Goal: Task Accomplishment & Management: Use online tool/utility

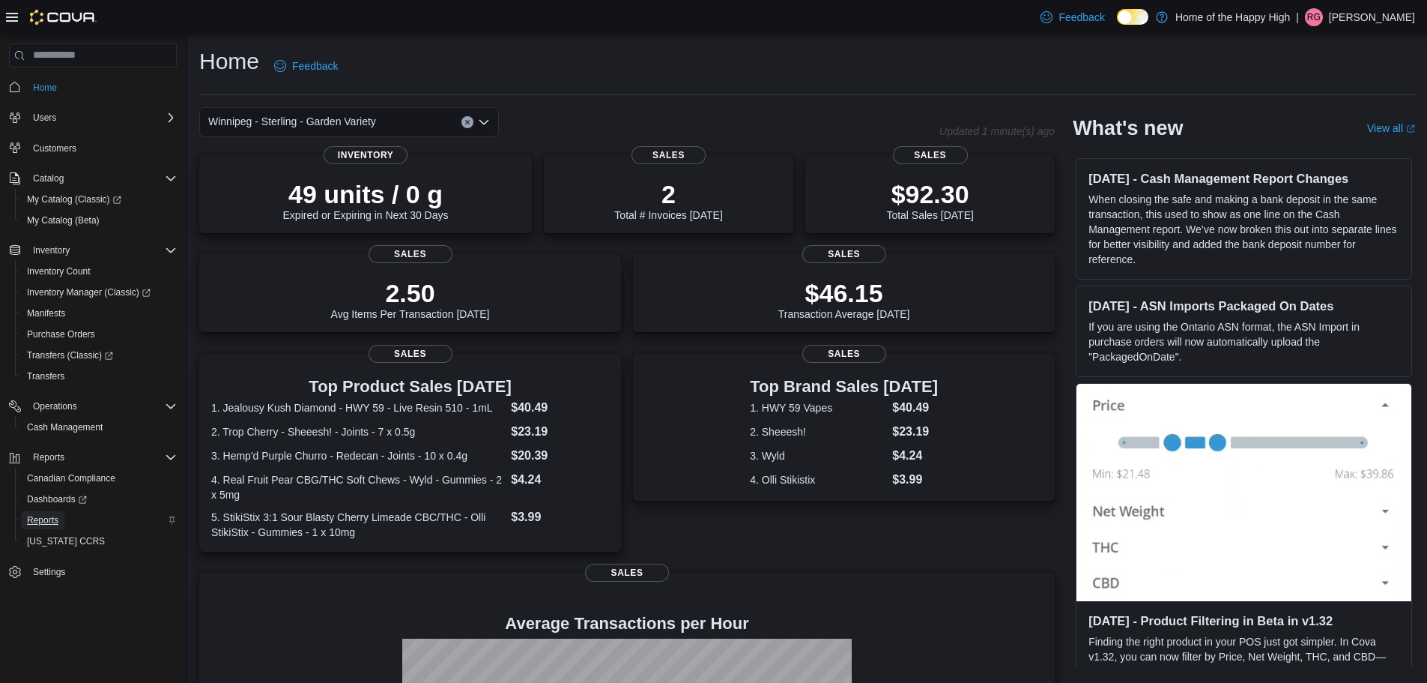
click at [54, 524] on span "Reports" at bounding box center [42, 520] width 31 height 12
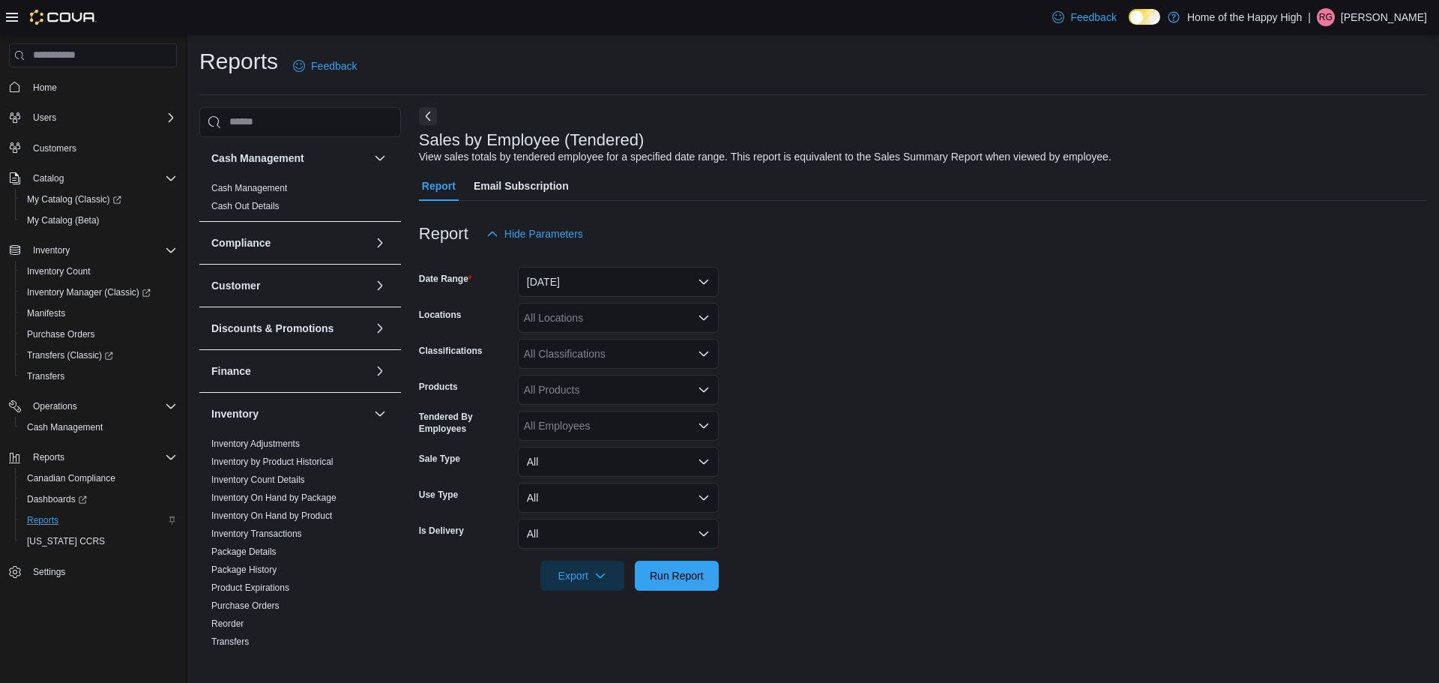
click at [592, 258] on div at bounding box center [923, 258] width 1008 height 18
click at [590, 264] on div at bounding box center [923, 258] width 1008 height 18
click at [587, 273] on button "[DATE]" at bounding box center [618, 282] width 201 height 30
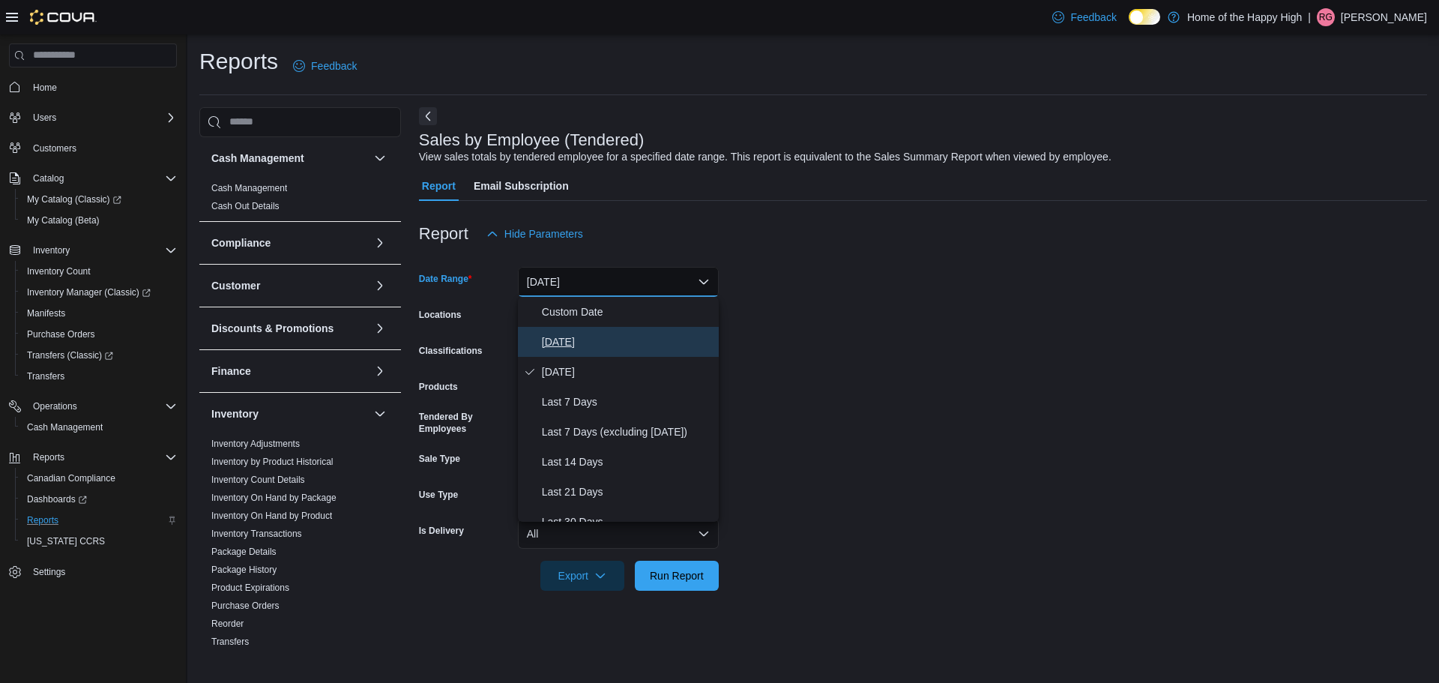
click at [572, 345] on span "[DATE]" at bounding box center [627, 342] width 171 height 18
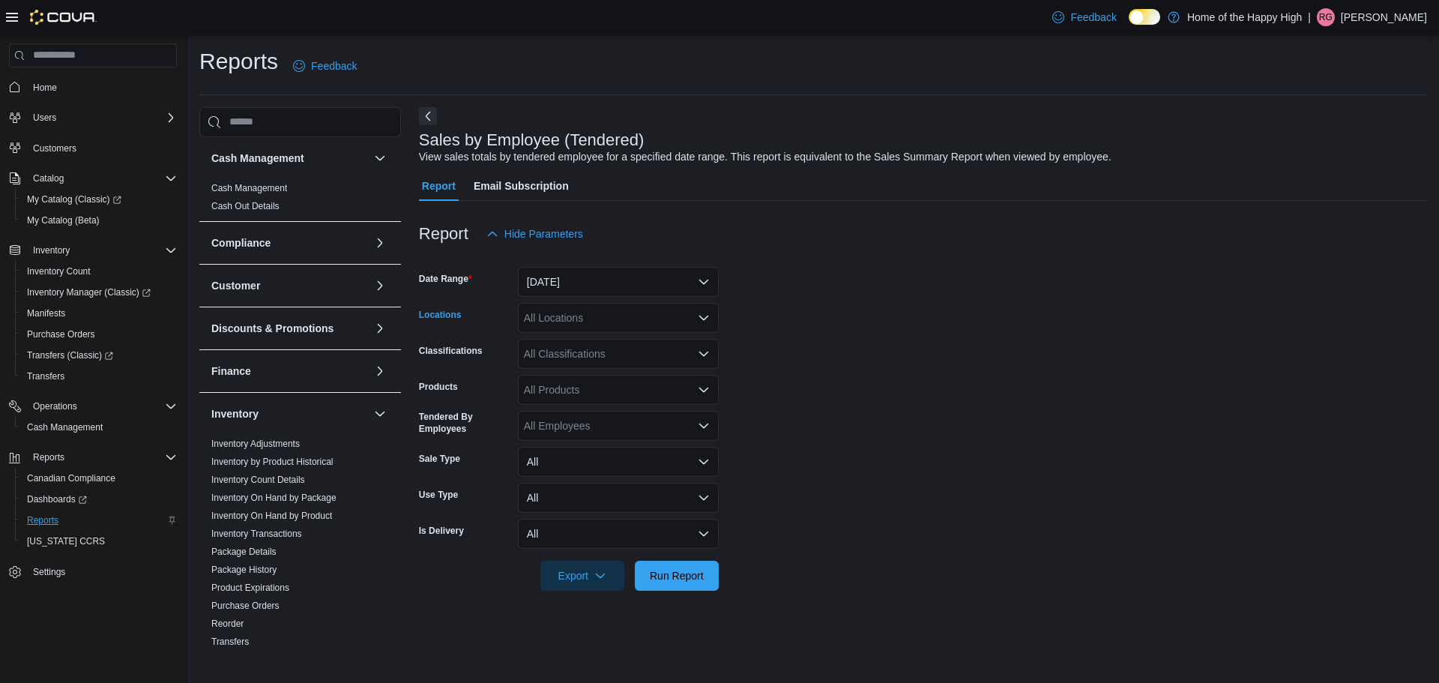
click at [580, 321] on div "All Locations" at bounding box center [618, 318] width 201 height 30
type input "****"
click at [596, 342] on span "Winnipeg - Sterling - Garden Variety" at bounding box center [649, 343] width 168 height 15
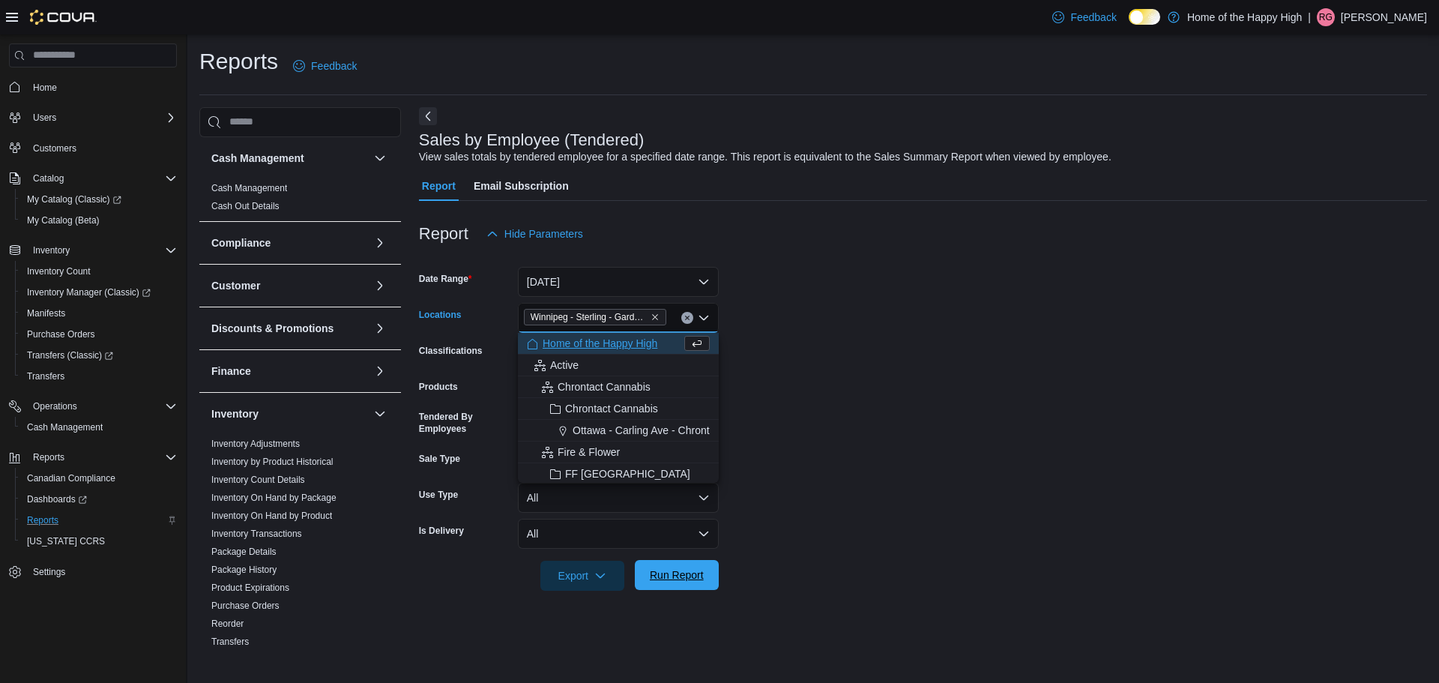
click at [691, 565] on span "Run Report" at bounding box center [677, 575] width 66 height 30
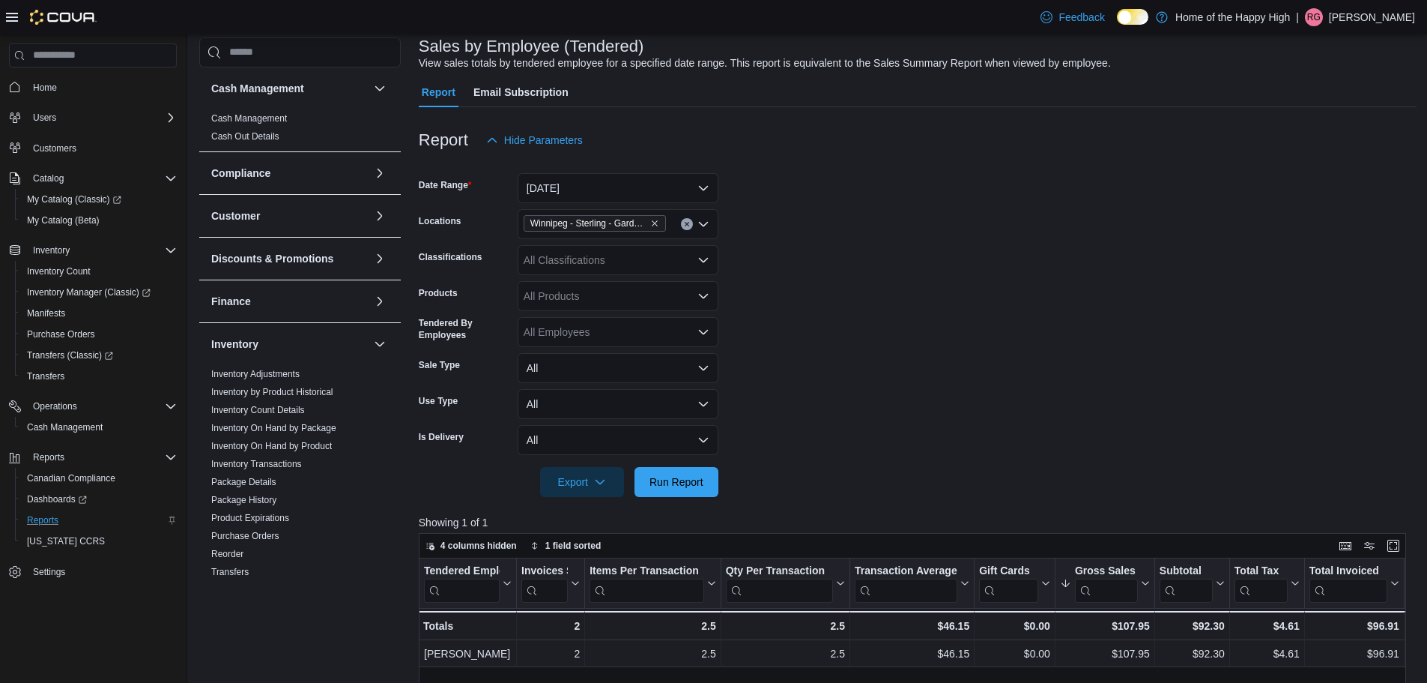
scroll to position [225, 0]
